Goal: Subscribe to service/newsletter

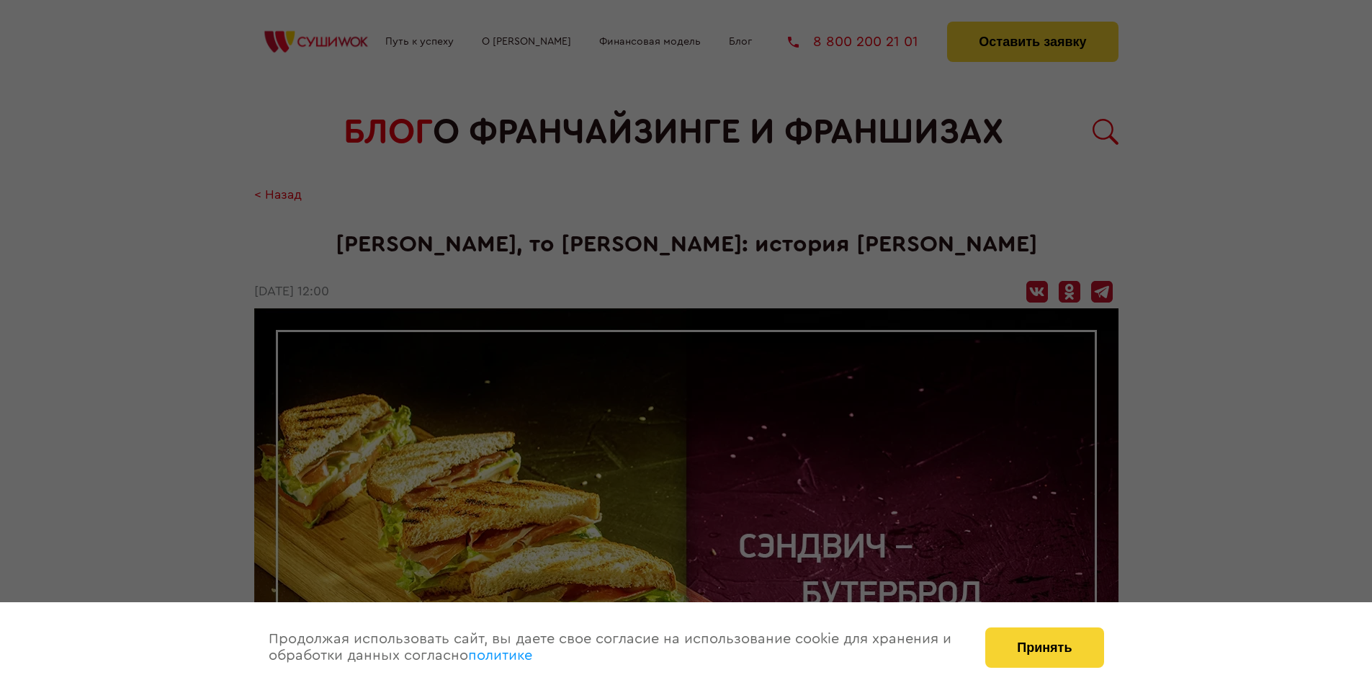
scroll to position [1352, 0]
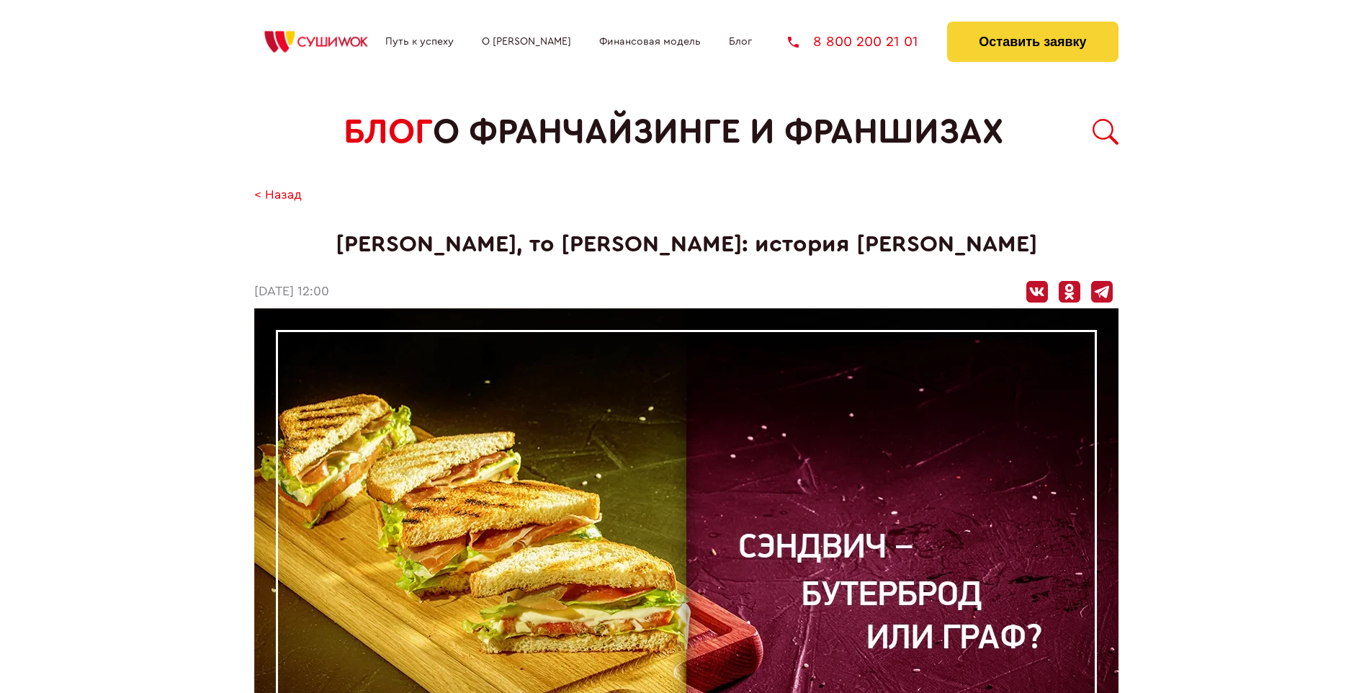
scroll to position [1352, 0]
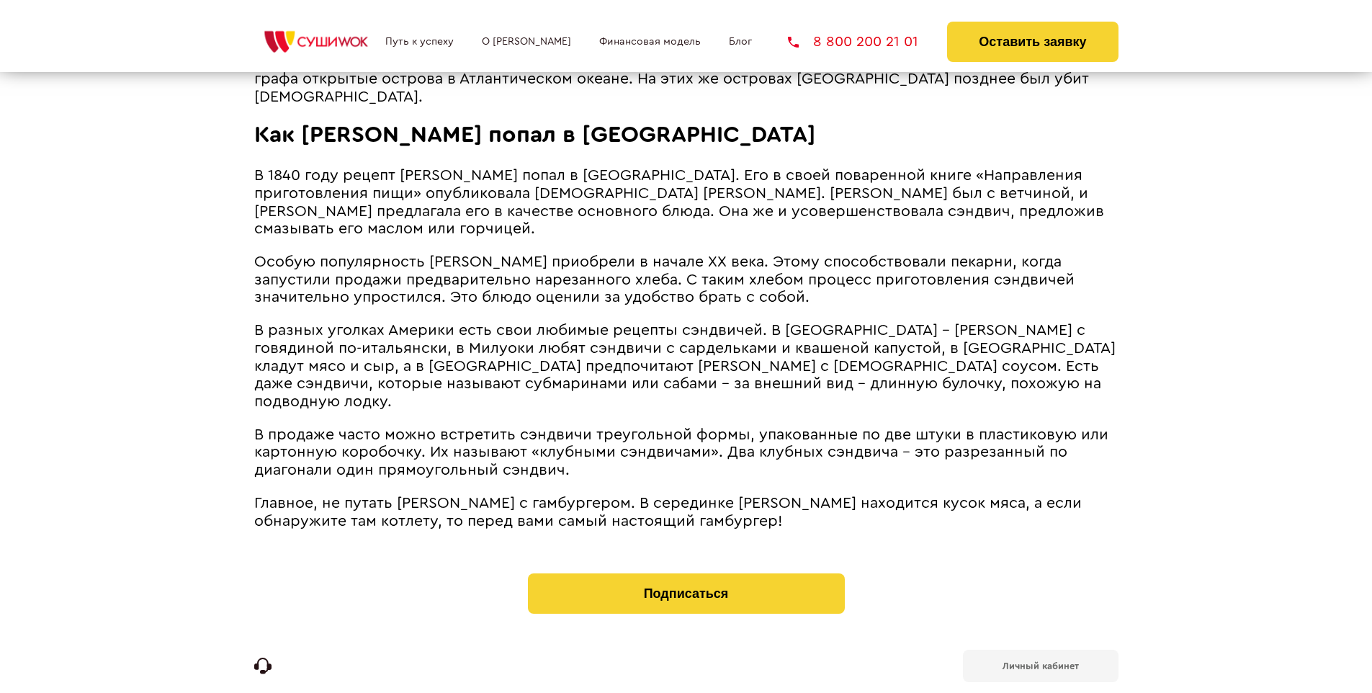
click at [1040, 661] on b "Личный кабинет" at bounding box center [1040, 665] width 76 height 9
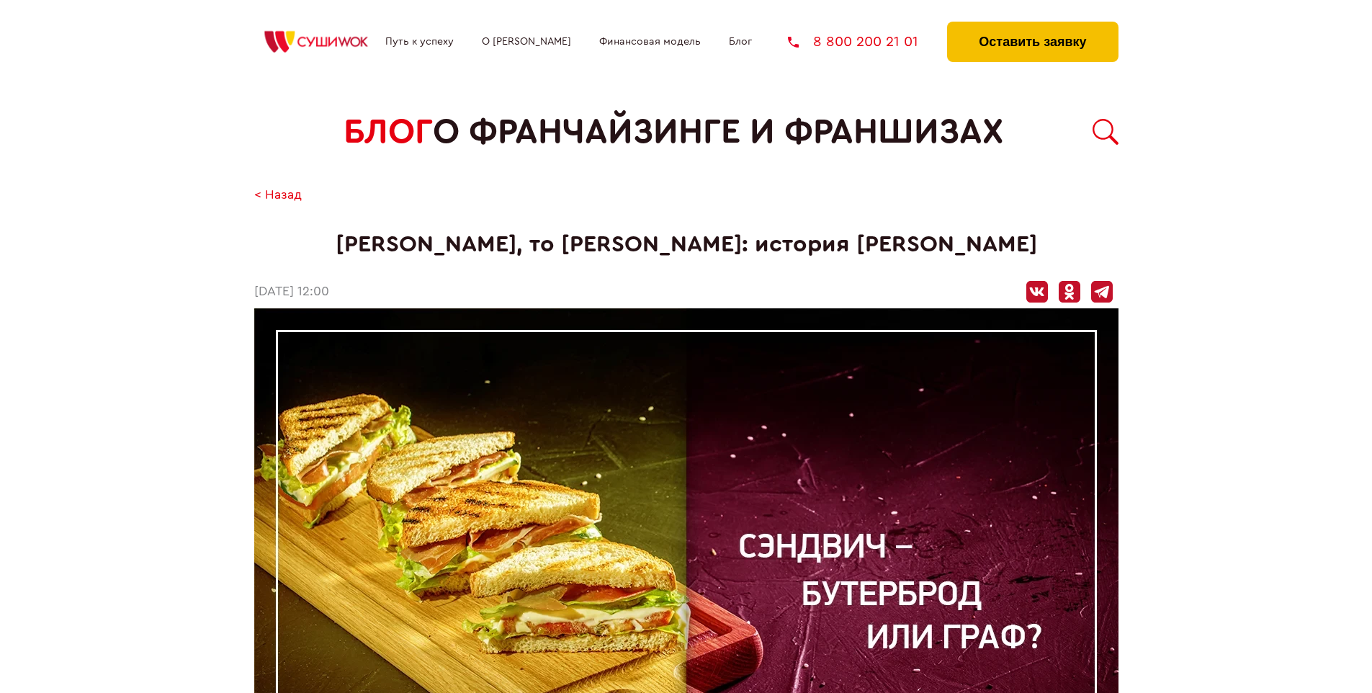
click at [1032, 25] on button "Оставить заявку" at bounding box center [1032, 42] width 171 height 40
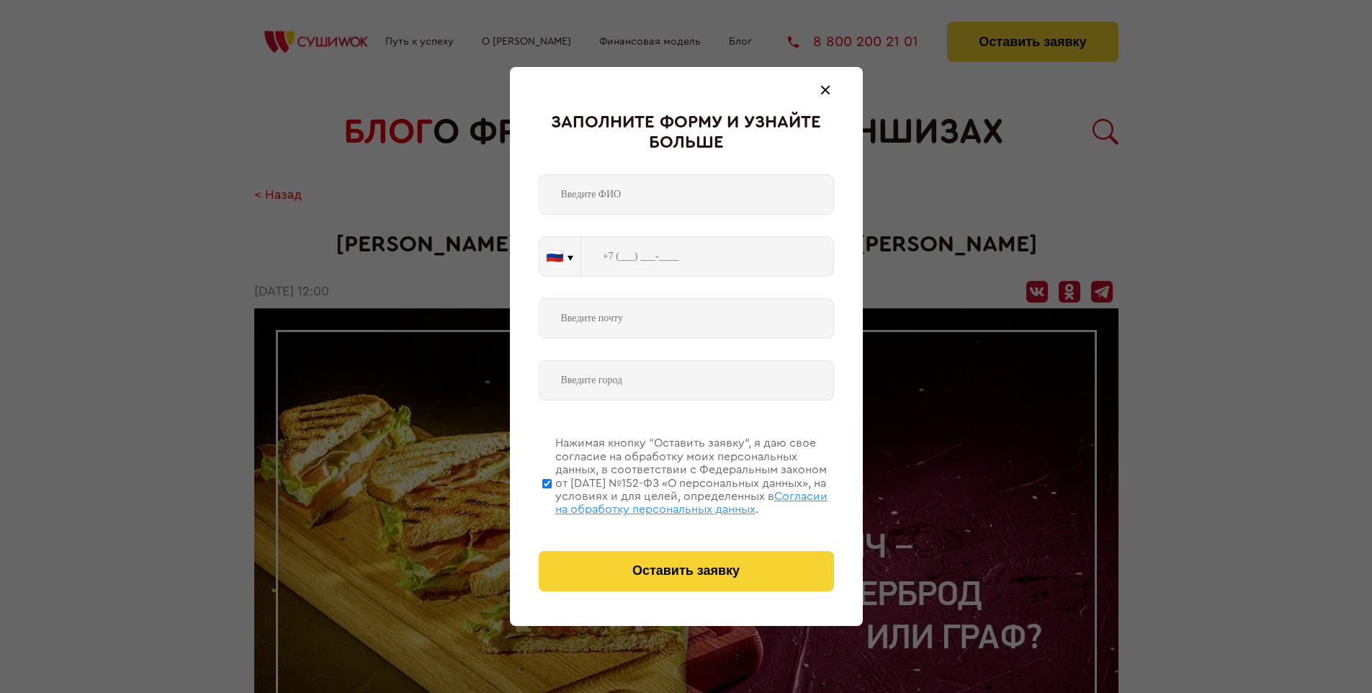
click at [668, 501] on span "Согласии на обработку персональных данных" at bounding box center [691, 502] width 272 height 24
click at [552, 501] on input "Нажимая кнопку “Оставить заявку”, я даю свое согласие на обработку моих персона…" at bounding box center [546, 483] width 9 height 115
checkbox input "false"
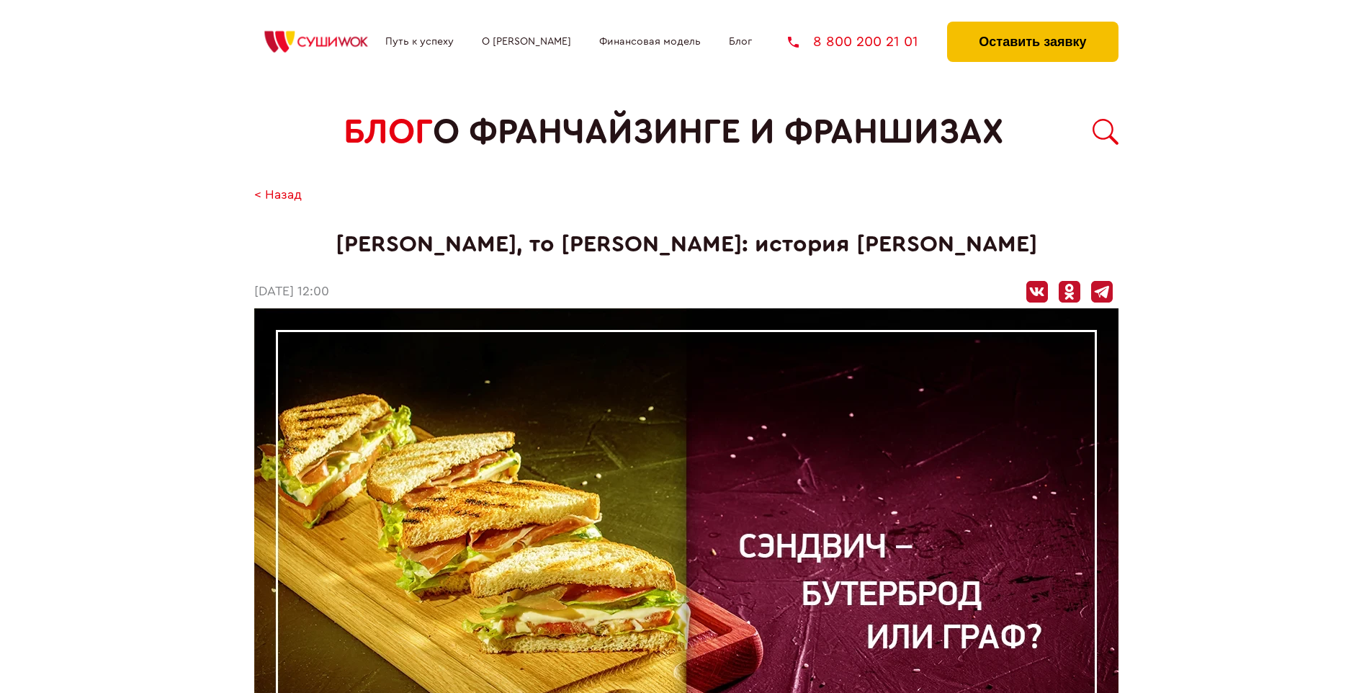
click at [1032, 25] on button "Оставить заявку" at bounding box center [1032, 42] width 171 height 40
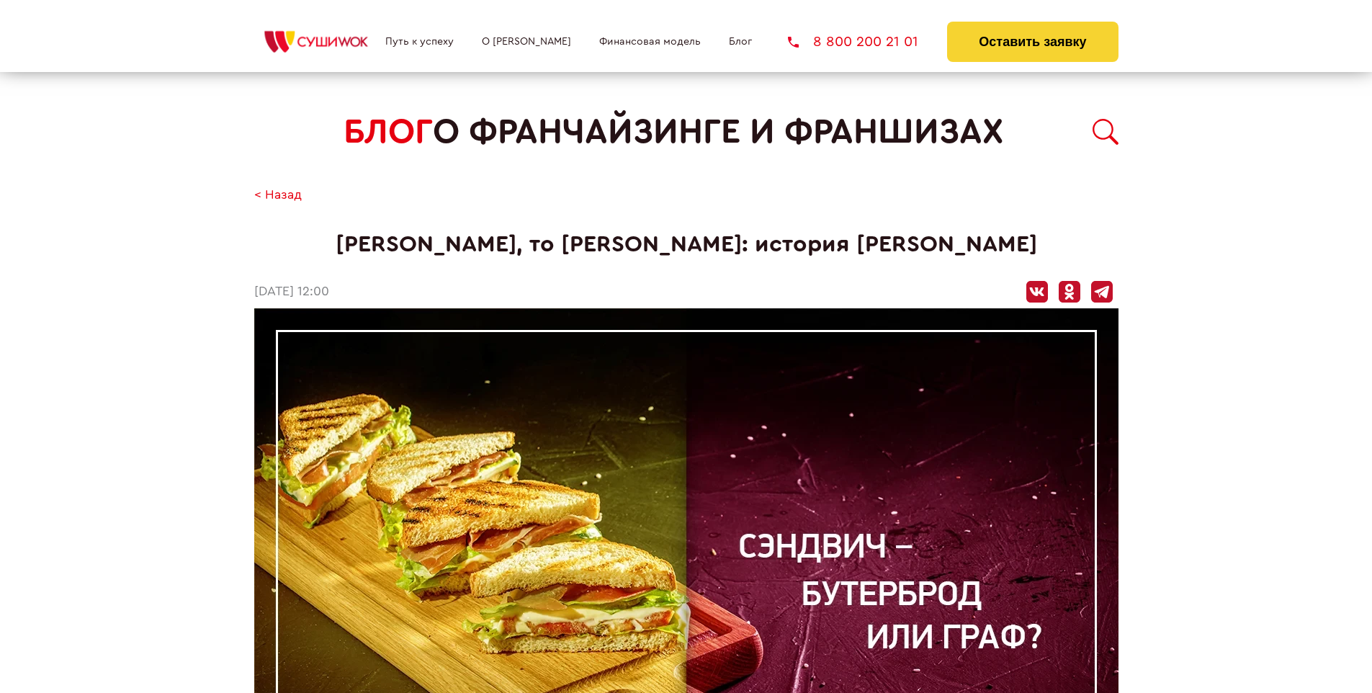
scroll to position [1352, 0]
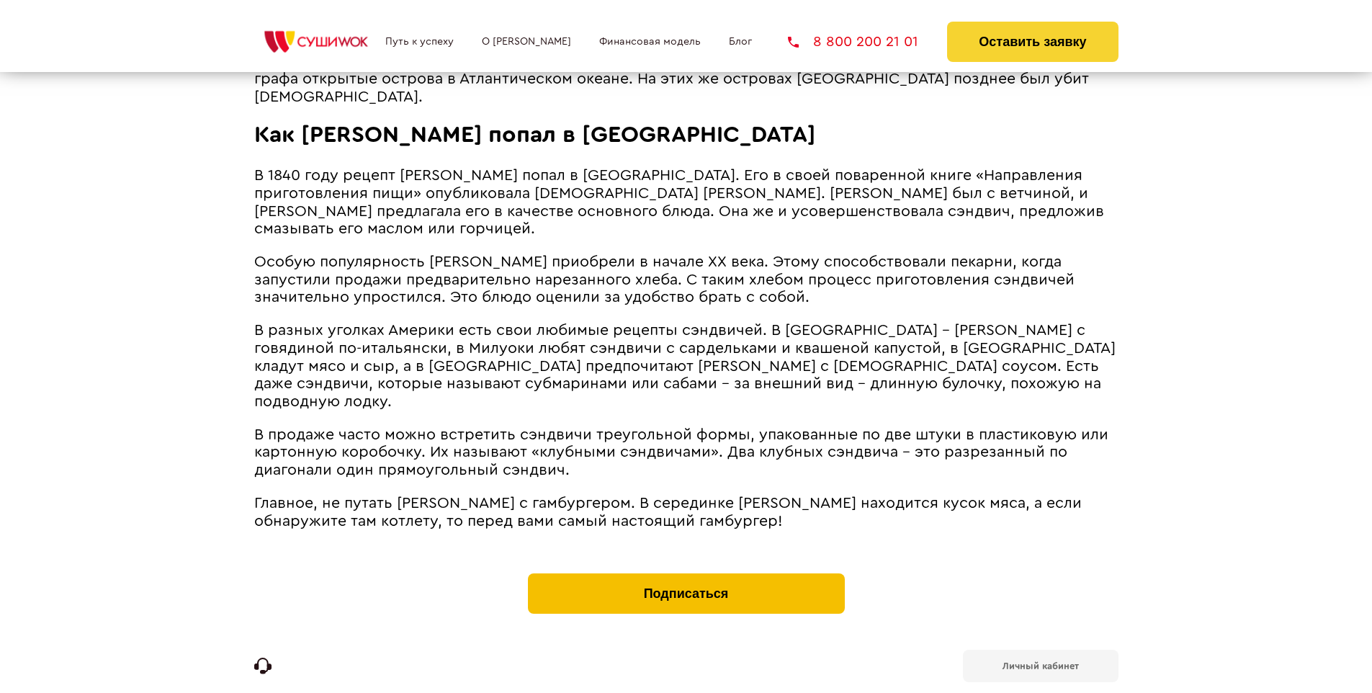
click at [686, 573] on button "Подписаться" at bounding box center [686, 593] width 317 height 40
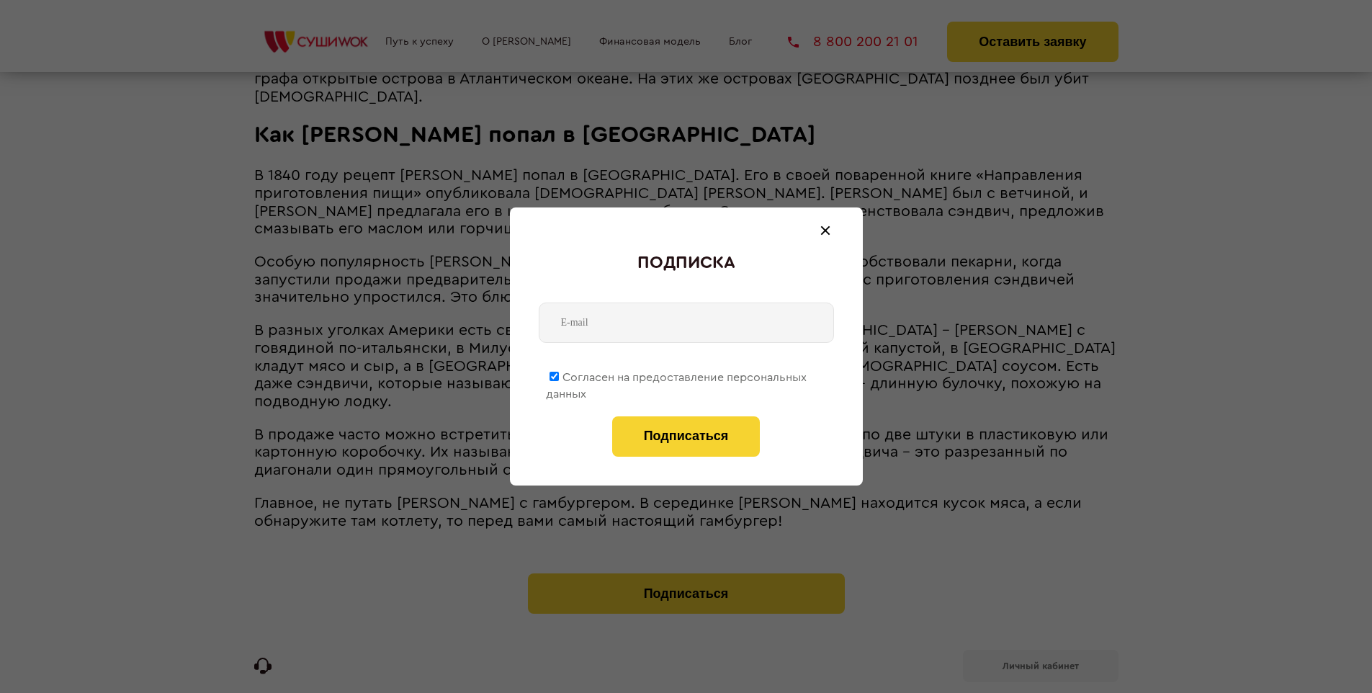
click at [677, 374] on span "Согласен на предоставление персональных данных" at bounding box center [676, 386] width 261 height 28
click at [559, 374] on input "Согласен на предоставление персональных данных" at bounding box center [553, 376] width 9 height 9
checkbox input "false"
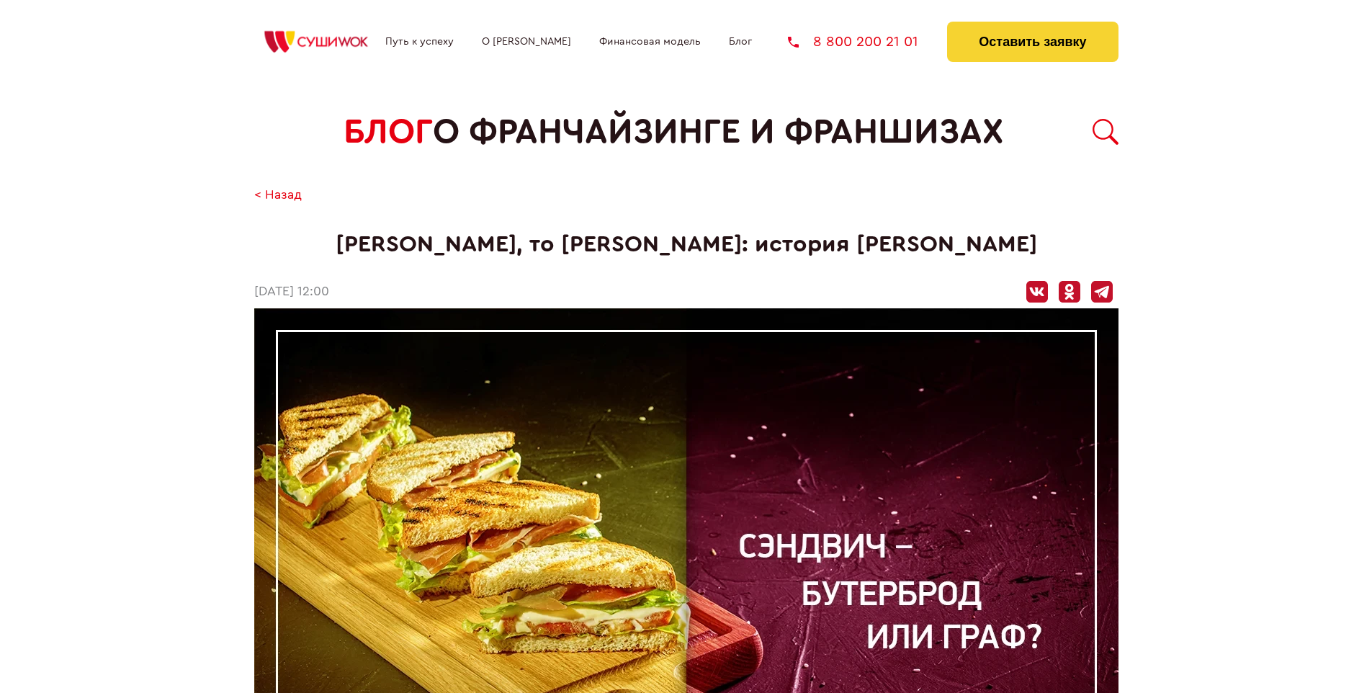
scroll to position [1352, 0]
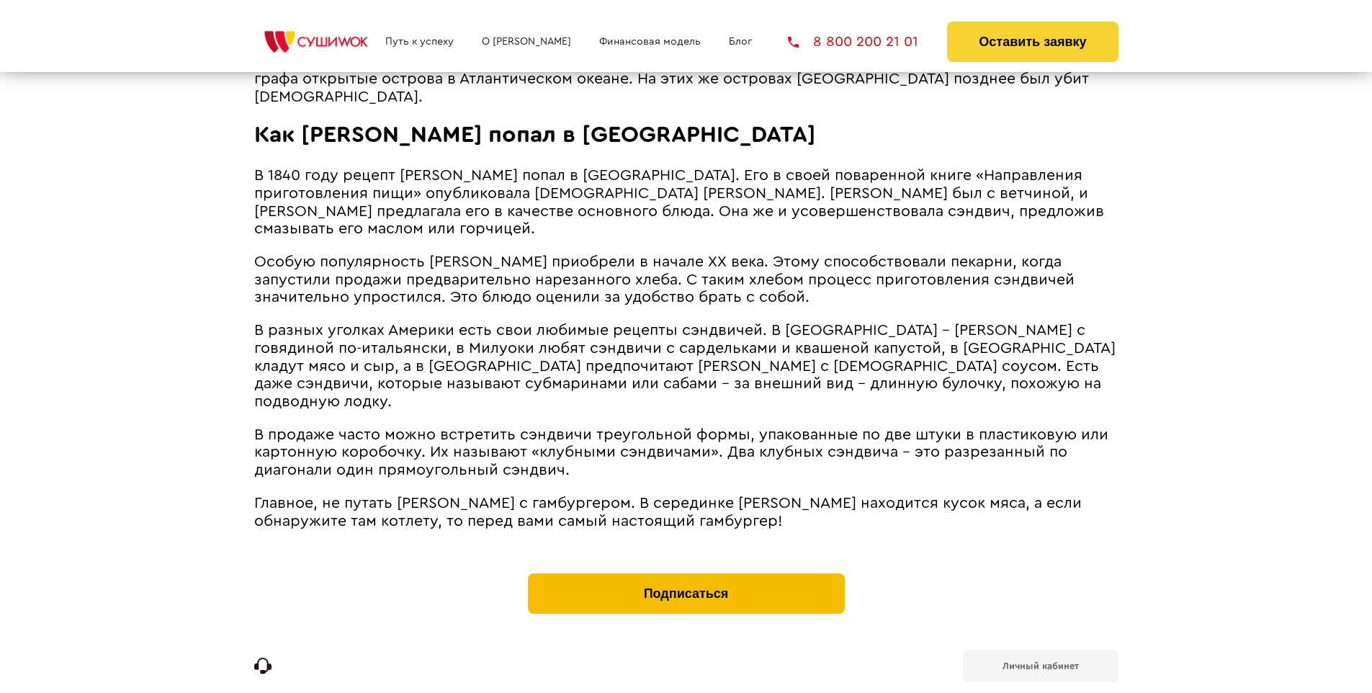
click at [686, 573] on button "Подписаться" at bounding box center [686, 593] width 317 height 40
